Goal: Find contact information: Find contact information

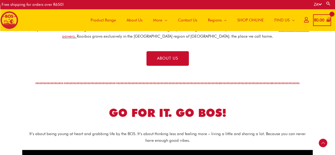
scroll to position [55, 0]
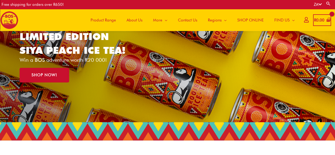
click at [127, 22] on span "About Us" at bounding box center [135, 20] width 16 height 16
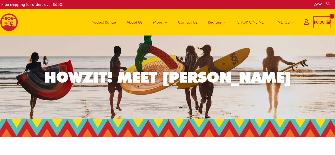
click at [3, 19] on img at bounding box center [9, 22] width 18 height 18
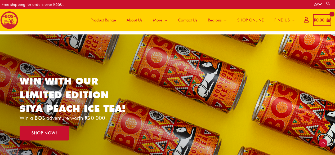
scroll to position [131, 0]
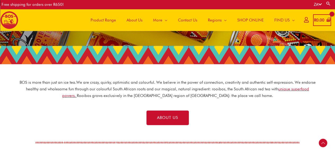
click at [102, 23] on span "Product Range" at bounding box center [103, 20] width 25 height 16
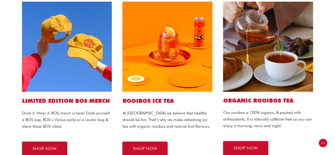
scroll to position [271, 0]
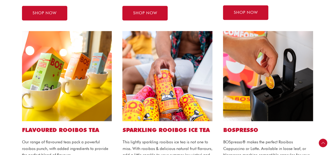
click at [156, 93] on img at bounding box center [167, 76] width 90 height 90
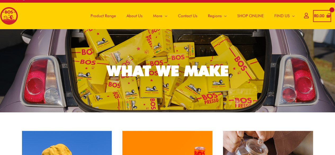
scroll to position [0, 0]
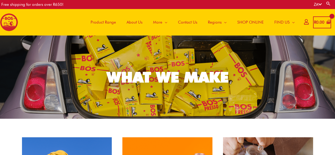
click at [0, 25] on img at bounding box center [9, 22] width 18 height 18
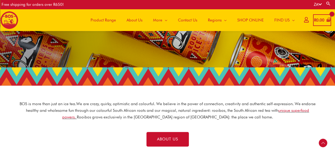
scroll to position [84, 0]
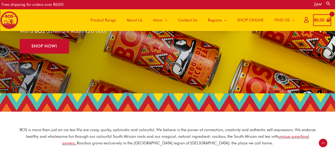
click at [184, 102] on div at bounding box center [168, 102] width 296 height 0
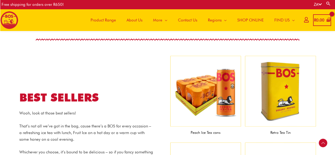
scroll to position [347, 0]
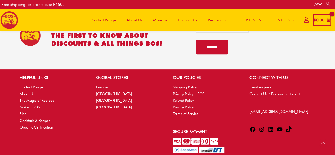
scroll to position [1184, 0]
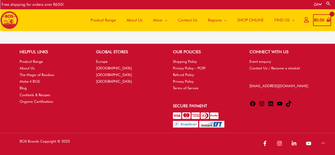
click at [95, 10] on link "Product Range" at bounding box center [103, 20] width 36 height 22
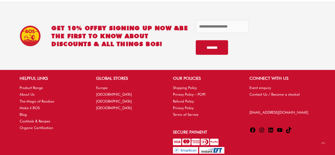
scroll to position [657, 0]
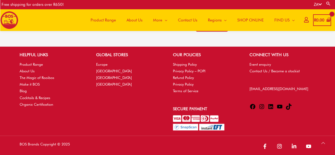
scroll to position [1184, 0]
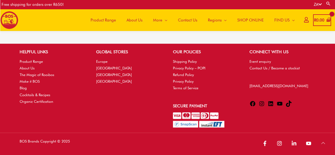
click at [332, 138] on div "BOS Brands Copyright © 2025" at bounding box center [167, 144] width 335 height 22
drag, startPoint x: 289, startPoint y: 86, endPoint x: 248, endPoint y: 88, distance: 40.8
click at [248, 88] on div "CONNECT WITH US Event enquiry Contact Us / Become a stockist [EMAIL_ADDRESS][DO…" at bounding box center [282, 79] width 77 height 60
copy link "[EMAIL_ADDRESS][DOMAIN_NAME]"
